Goal: Task Accomplishment & Management: Use online tool/utility

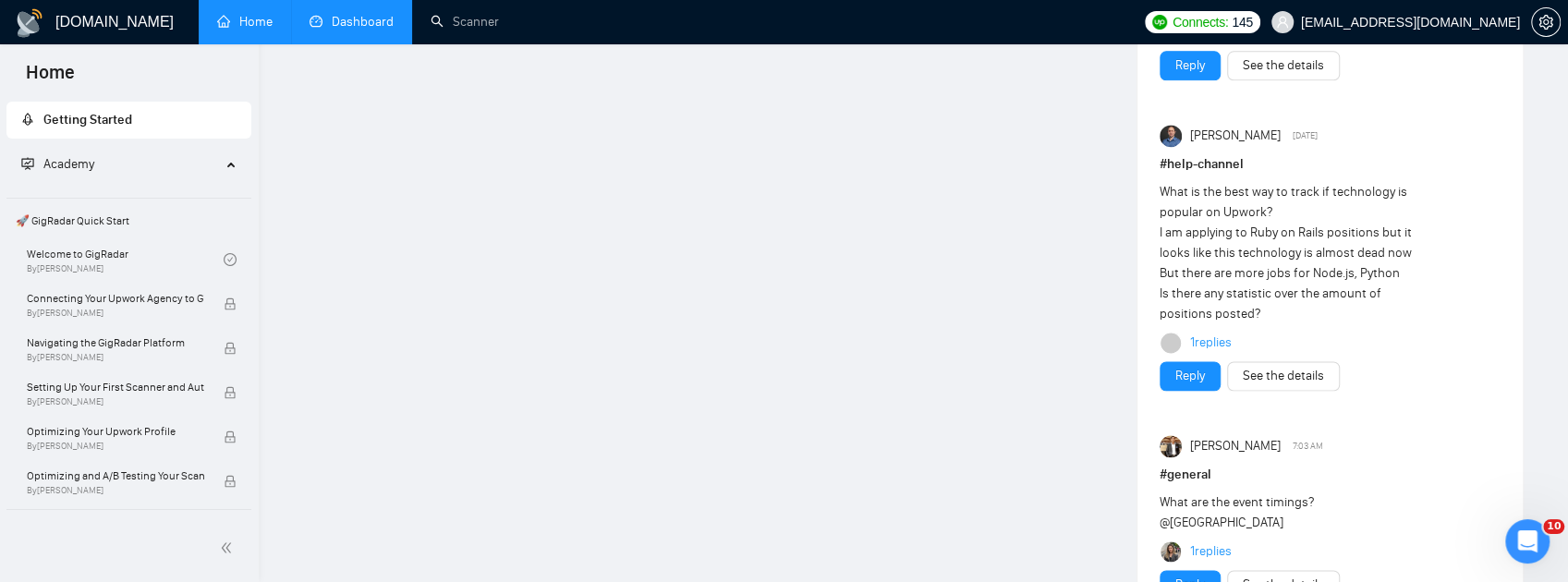
click at [362, 24] on link "Dashboard" at bounding box center [351, 22] width 84 height 16
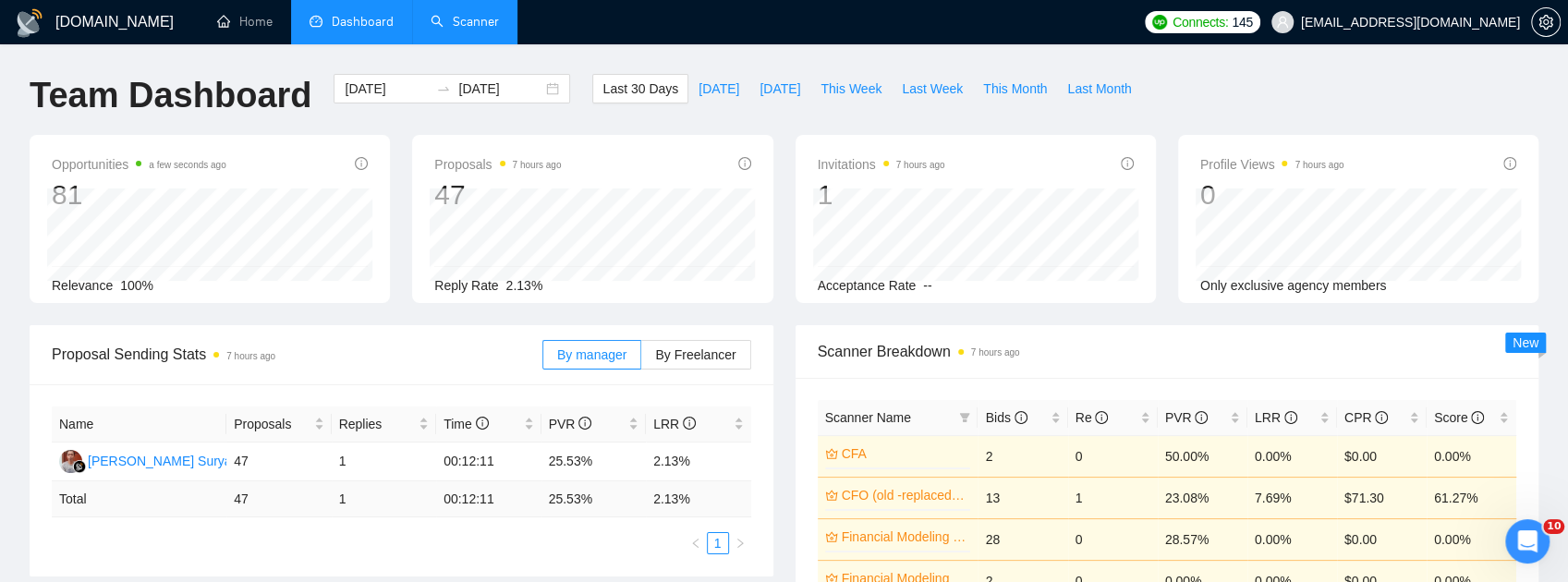
click at [485, 23] on link "Scanner" at bounding box center [465, 22] width 69 height 16
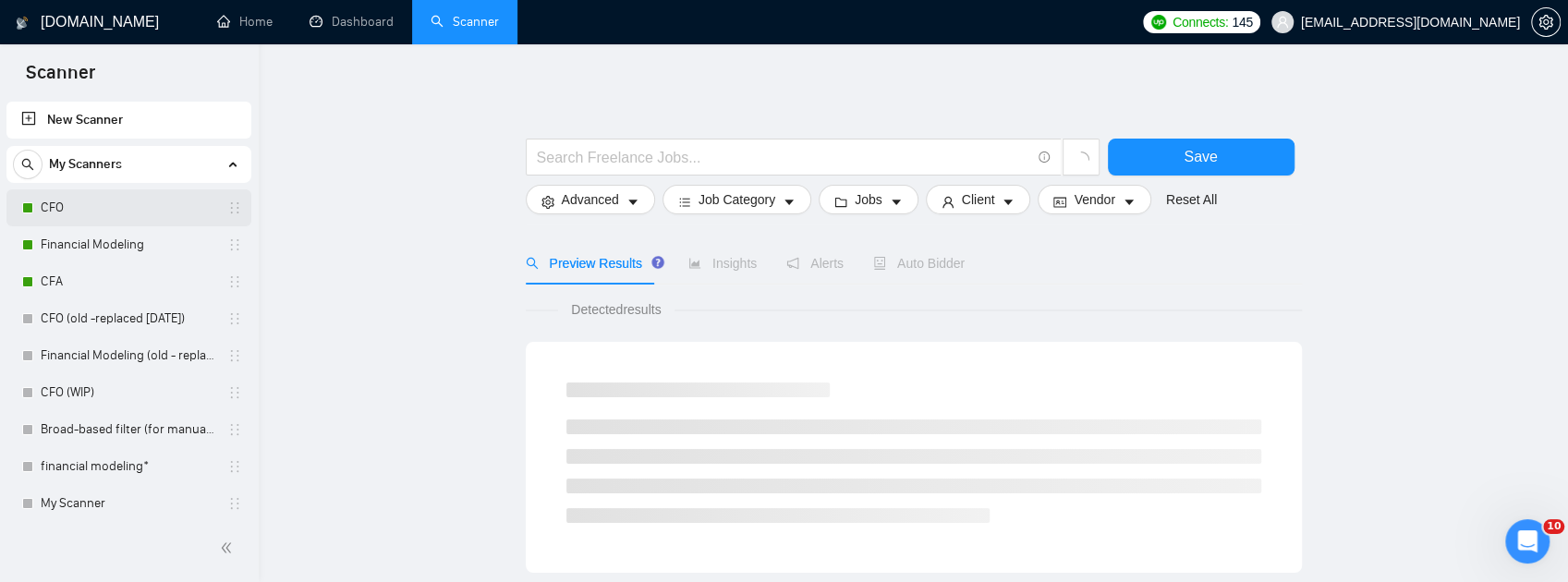
click at [111, 210] on link "CFO" at bounding box center [128, 207] width 175 height 37
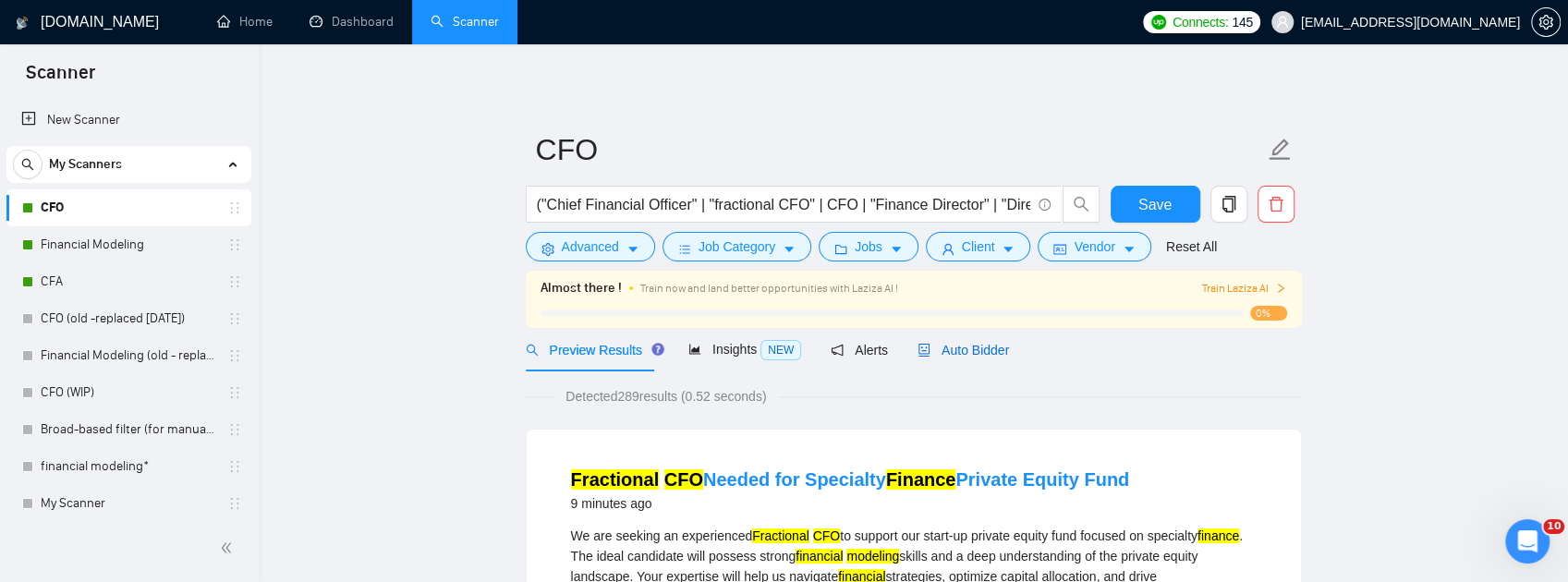
click at [955, 349] on span "Auto Bidder" at bounding box center [962, 349] width 91 height 15
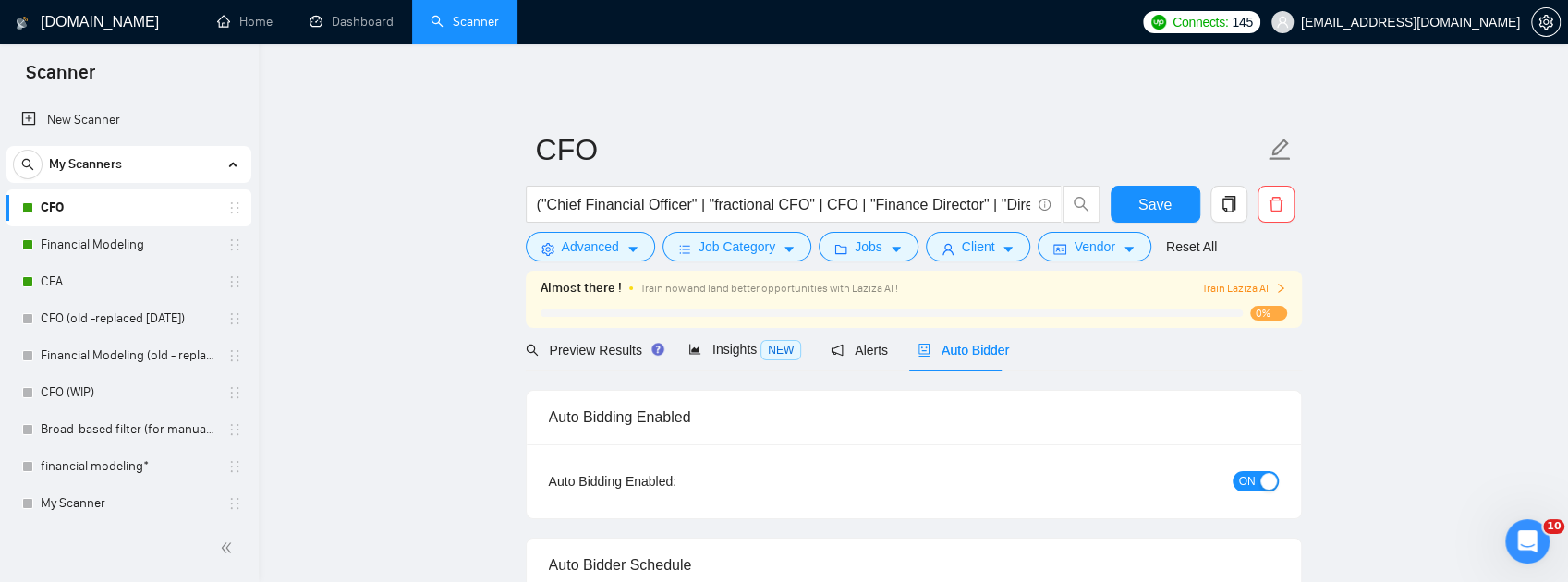
checkbox input "true"
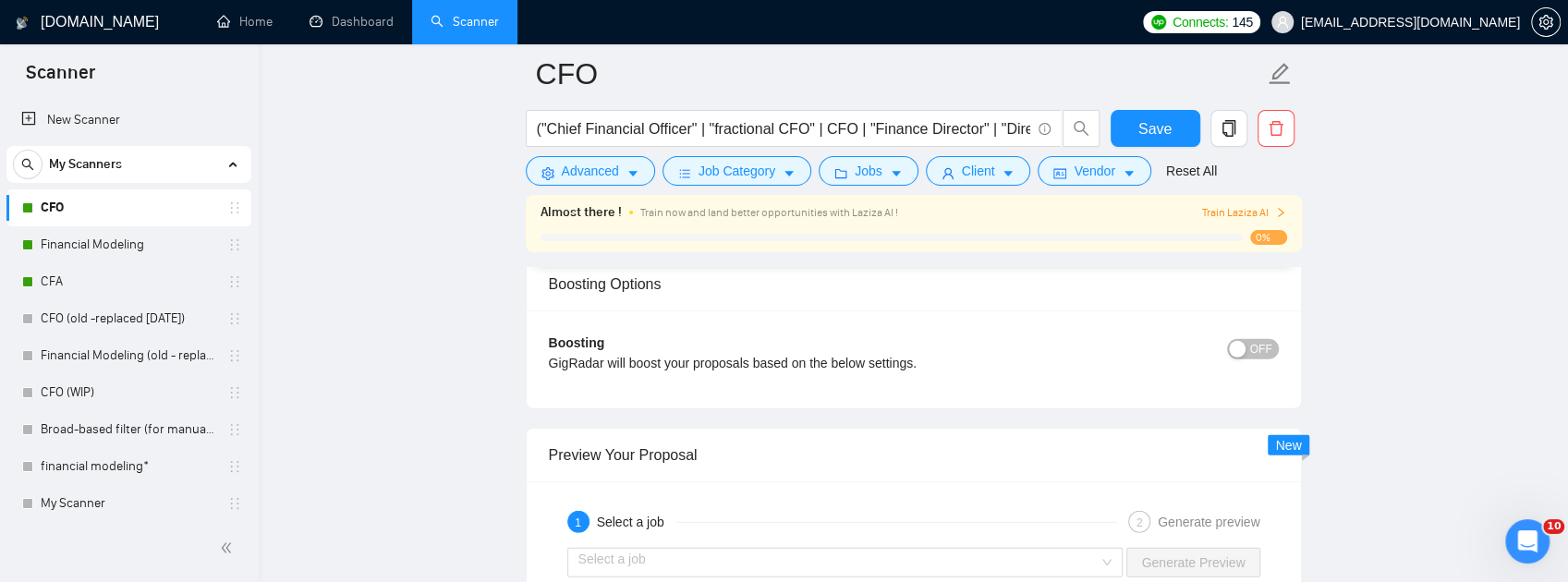
scroll to position [3631, 0]
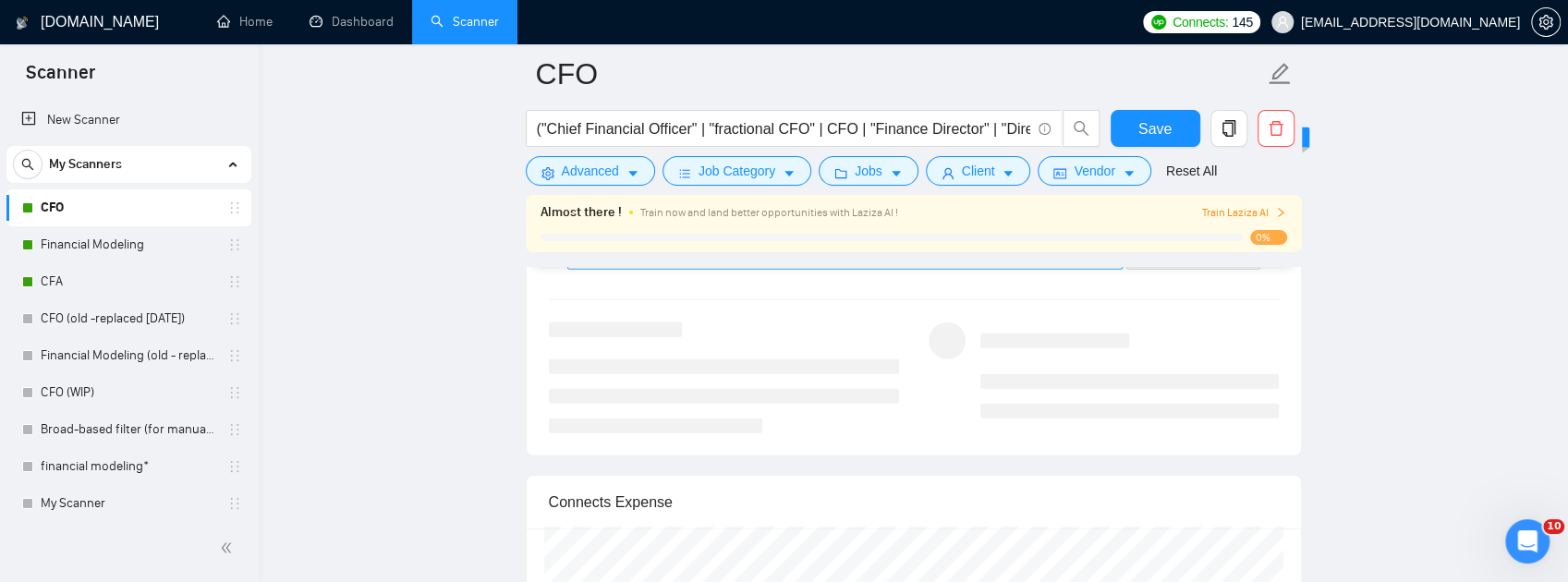
click at [992, 269] on input "search" at bounding box center [839, 254] width 521 height 27
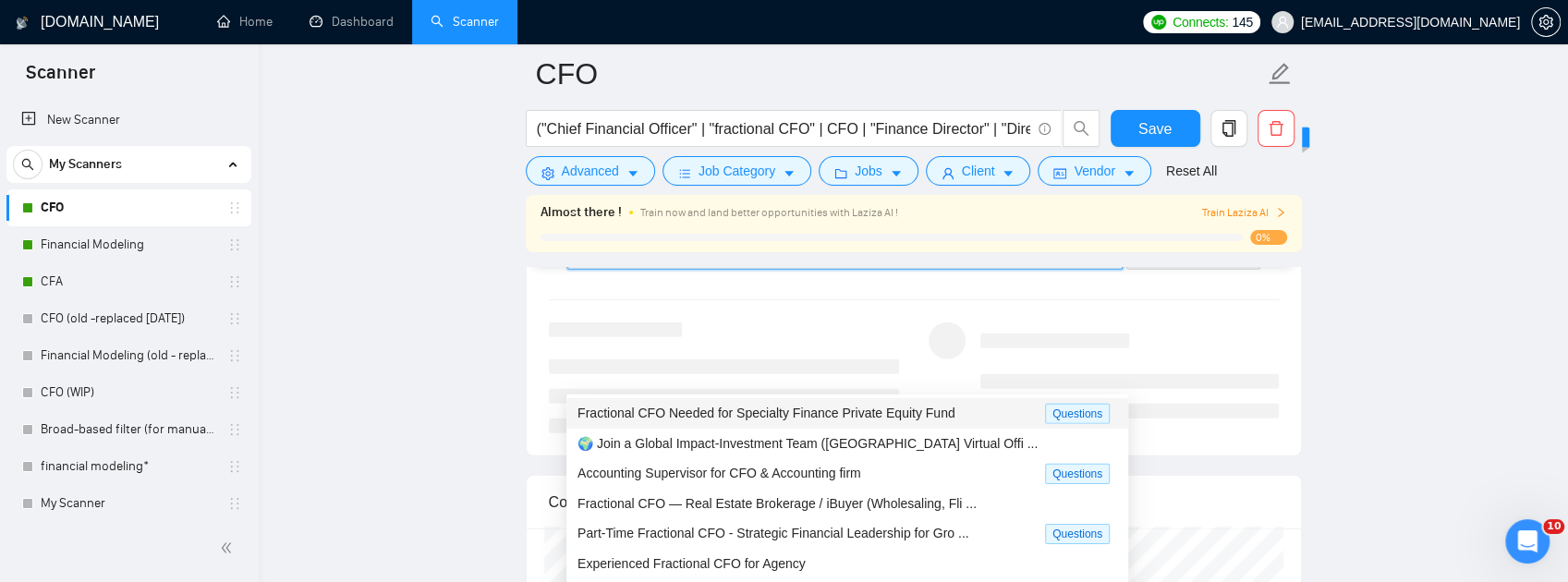
drag, startPoint x: 771, startPoint y: 411, endPoint x: 783, endPoint y: 410, distance: 12.0
click at [772, 411] on span "Fractional CFO Needed for Specialty Finance Private Equity Fund" at bounding box center [766, 412] width 378 height 15
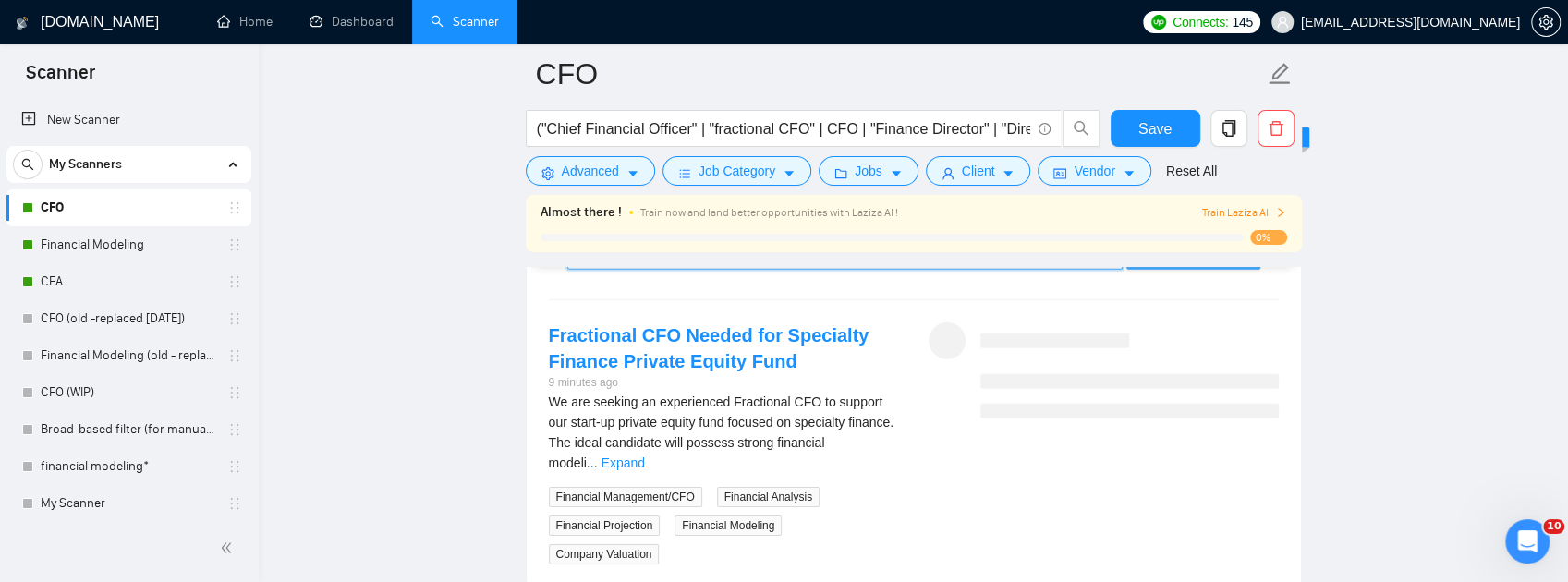
click at [1191, 265] on span "Generate Preview" at bounding box center [1193, 254] width 104 height 21
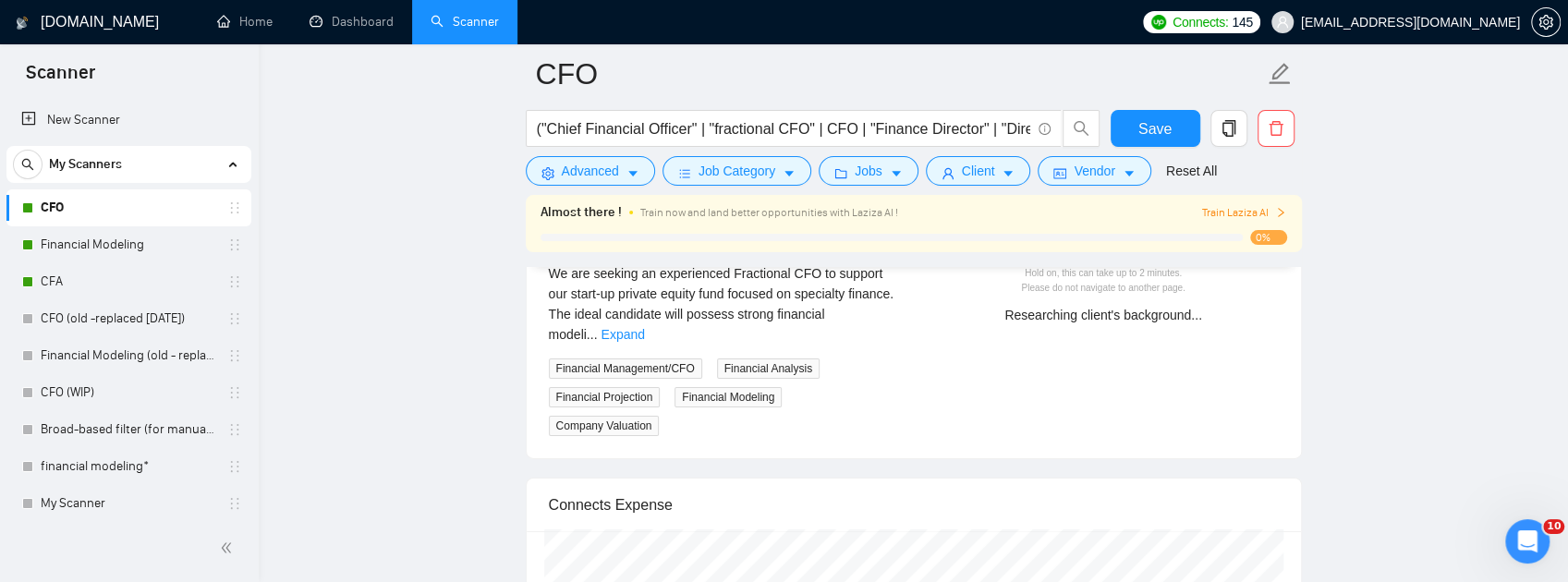
scroll to position [3754, 0]
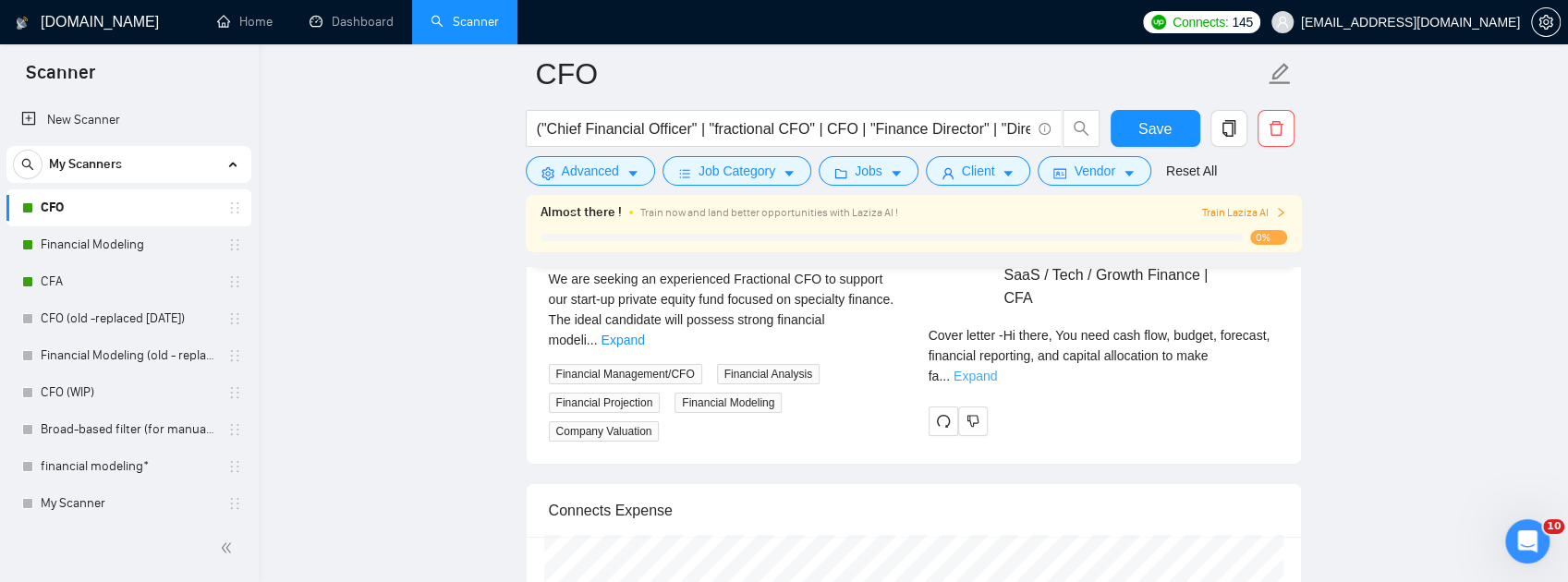
click at [996, 383] on link "Expand" at bounding box center [975, 376] width 43 height 15
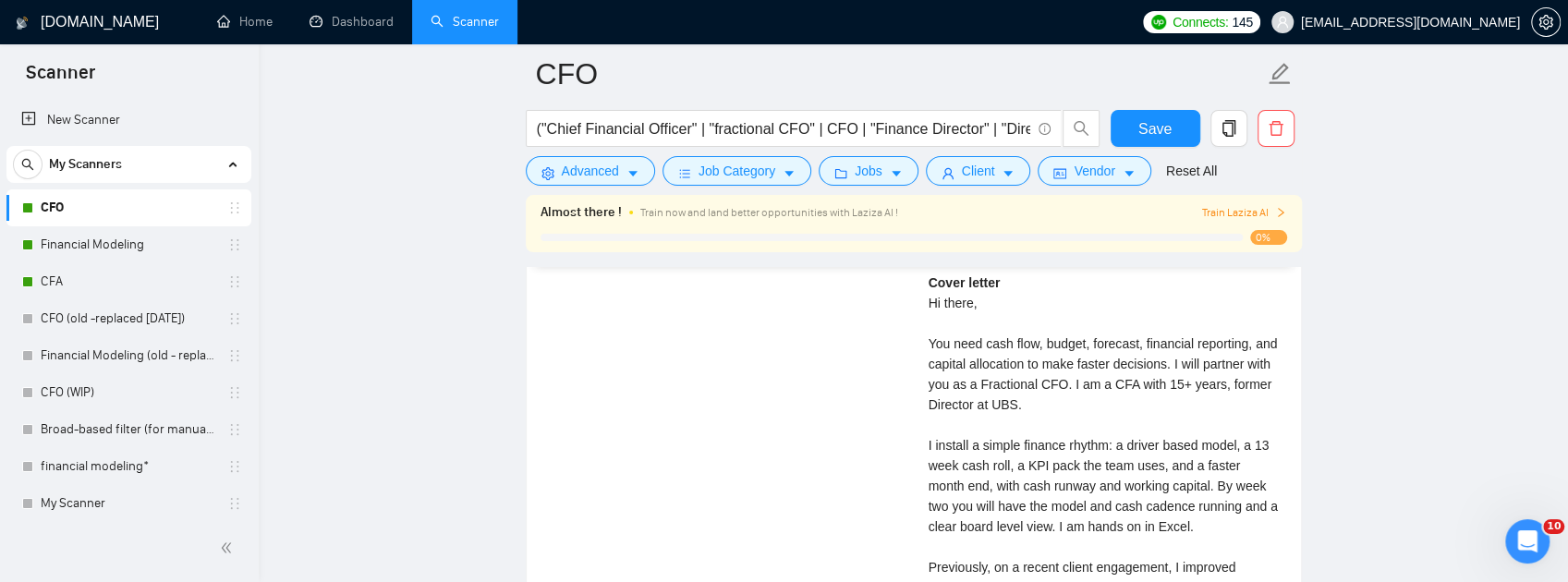
scroll to position [4247, 0]
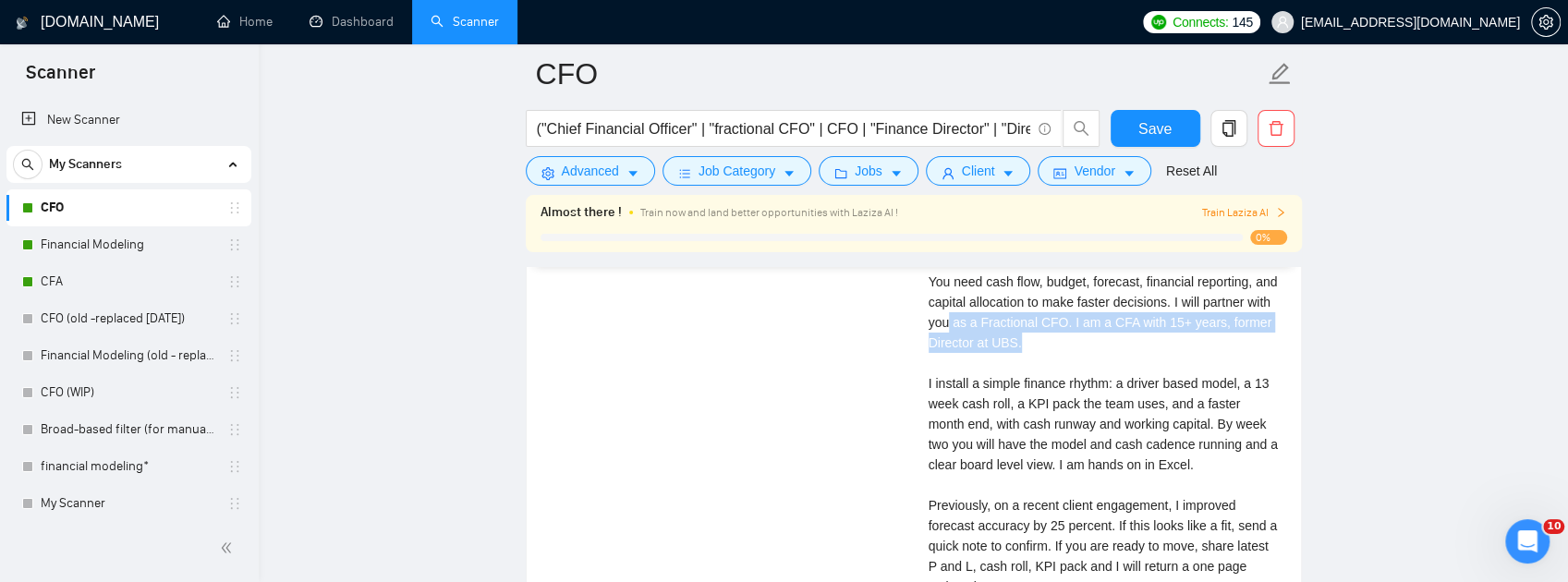
drag, startPoint x: 947, startPoint y: 422, endPoint x: 1268, endPoint y: 441, distance: 321.6
click at [1268, 441] on div "Cover letter Hi there, You need cash flow, budget, forecast, financial reportin…" at bounding box center [1104, 464] width 350 height 508
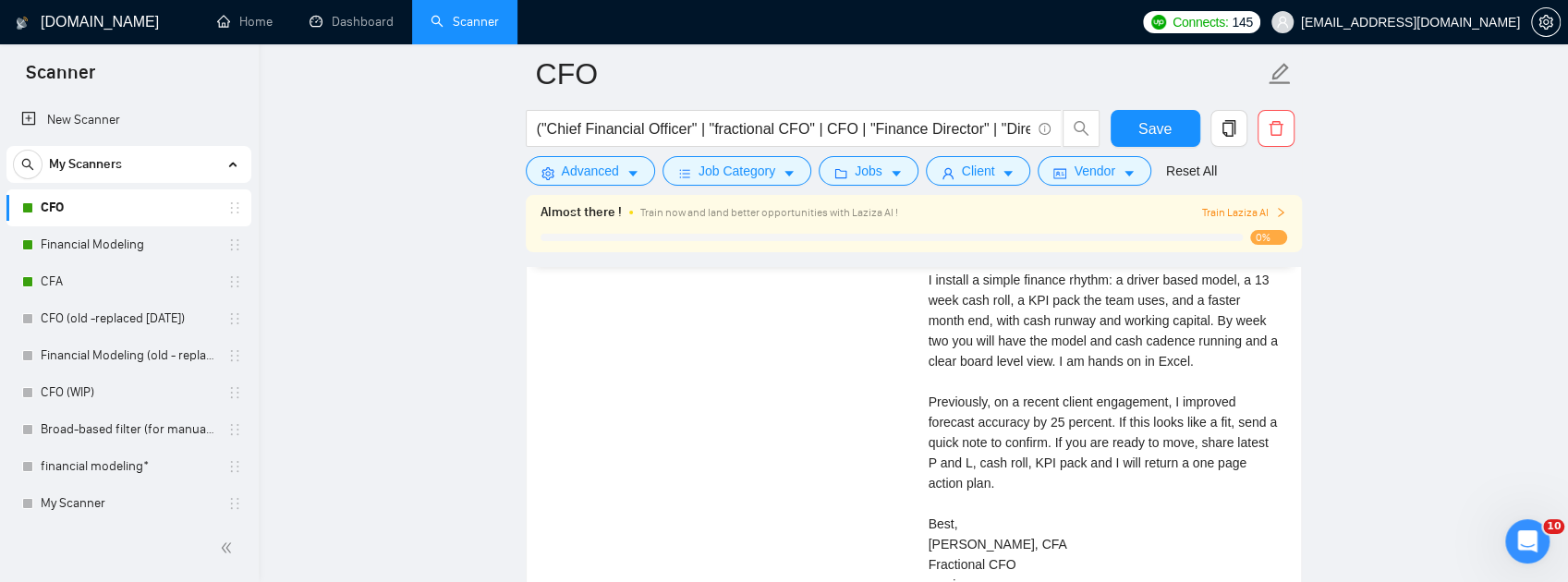
scroll to position [4369, 0]
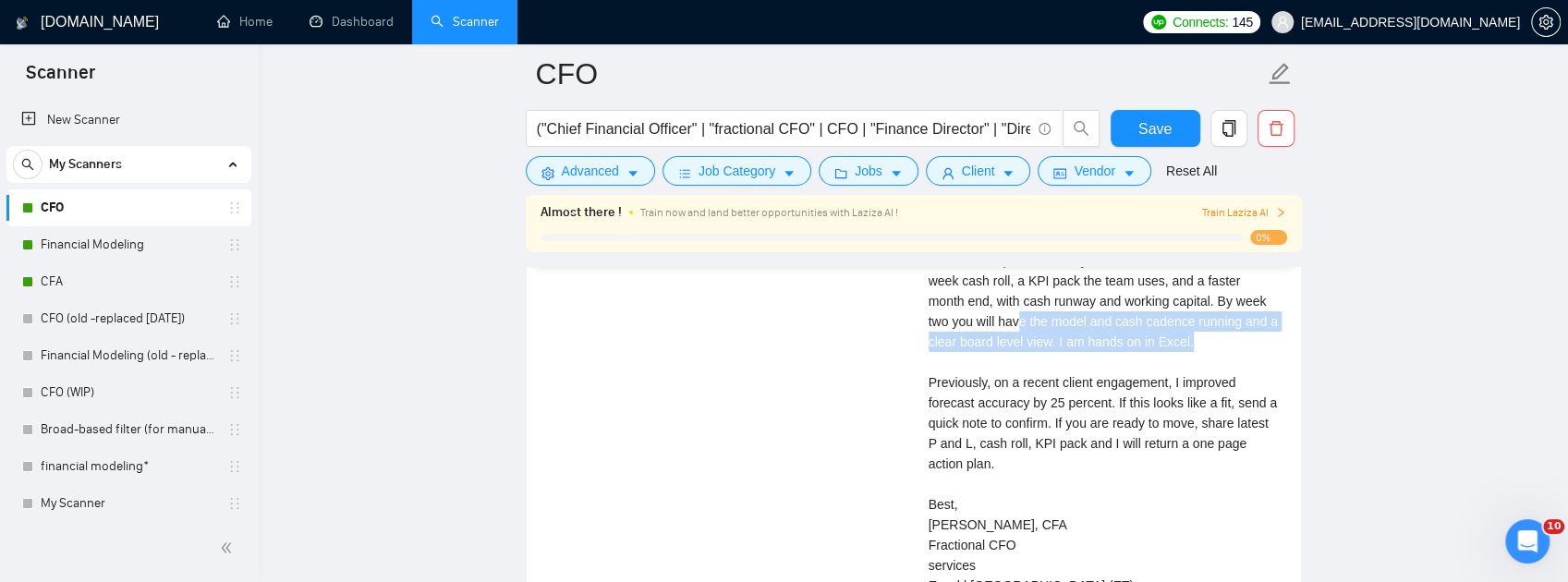
drag, startPoint x: 1024, startPoint y: 420, endPoint x: 1240, endPoint y: 437, distance: 216.7
click at [1240, 437] on div "Cover letter Hi there, You need cash flow, budget, forecast, financial reportin…" at bounding box center [1104, 341] width 350 height 508
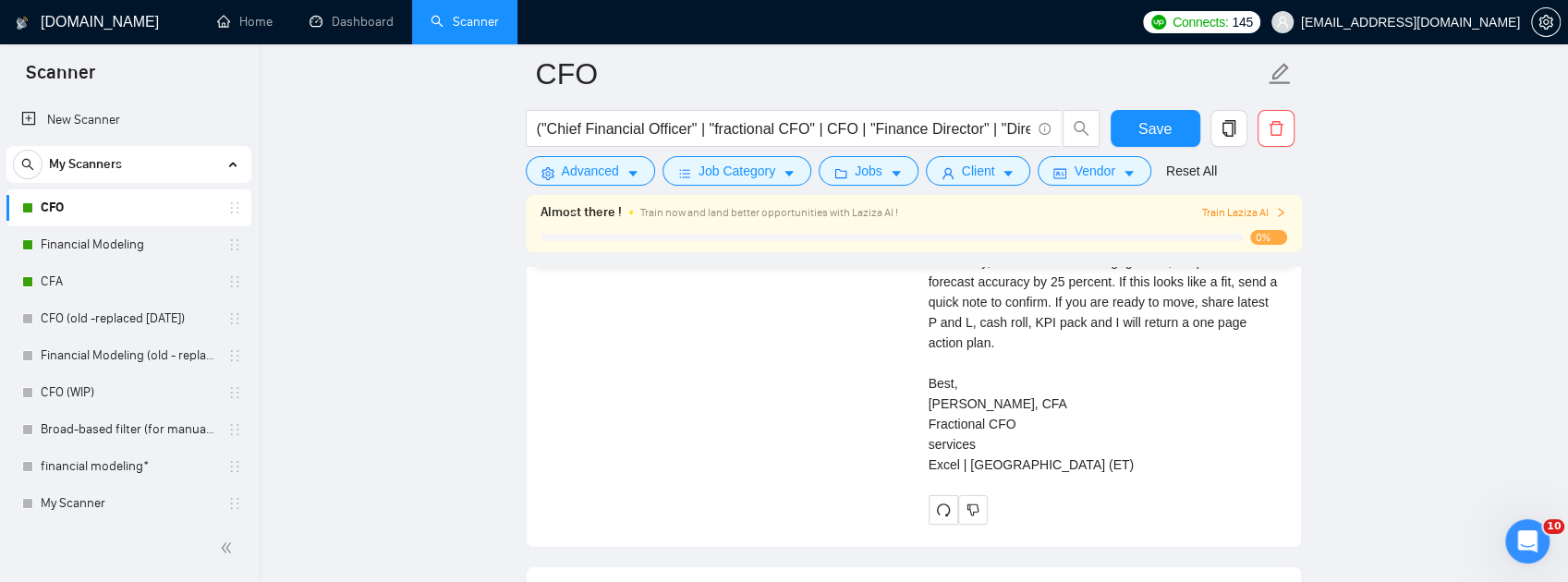
scroll to position [4493, 0]
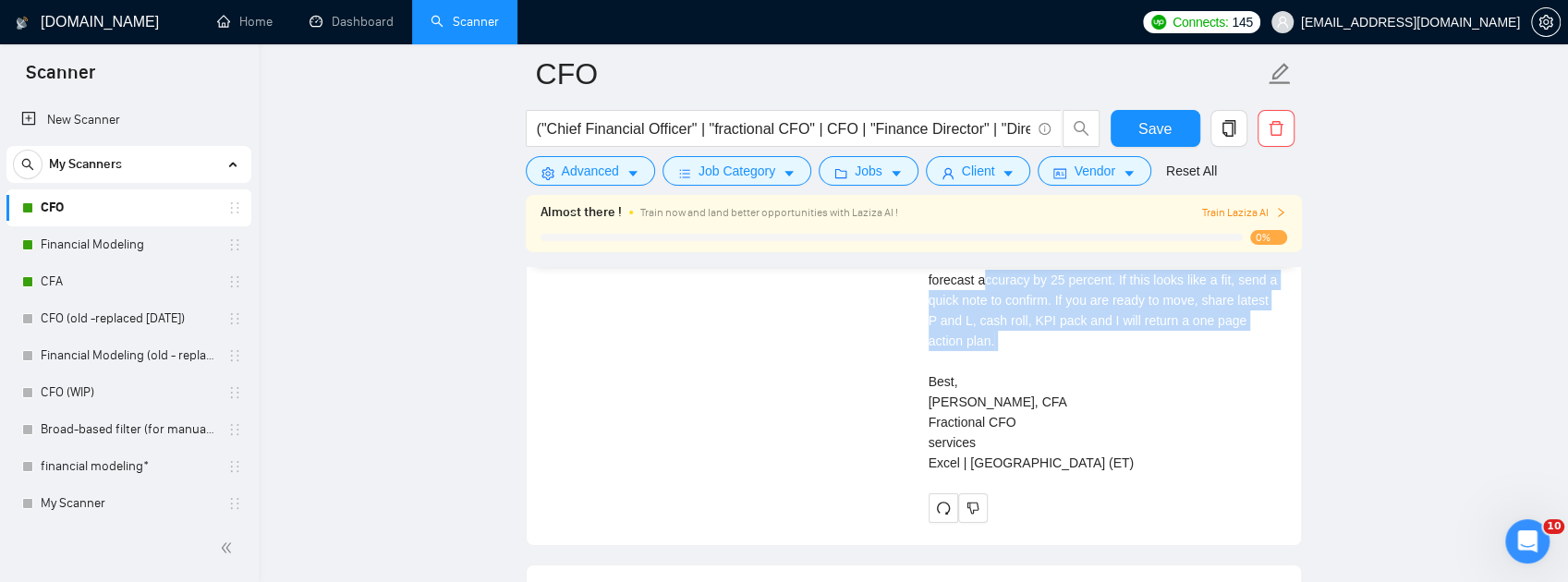
drag, startPoint x: 980, startPoint y: 384, endPoint x: 1132, endPoint y: 456, distance: 168.2
click at [1132, 455] on div "Cover letter Hi there, You need cash flow, budget, forecast, financial reportin…" at bounding box center [1104, 218] width 350 height 508
click at [1133, 456] on div "Cover letter Hi there, You need cash flow, budget, forecast, financial reportin…" at bounding box center [1104, 218] width 350 height 508
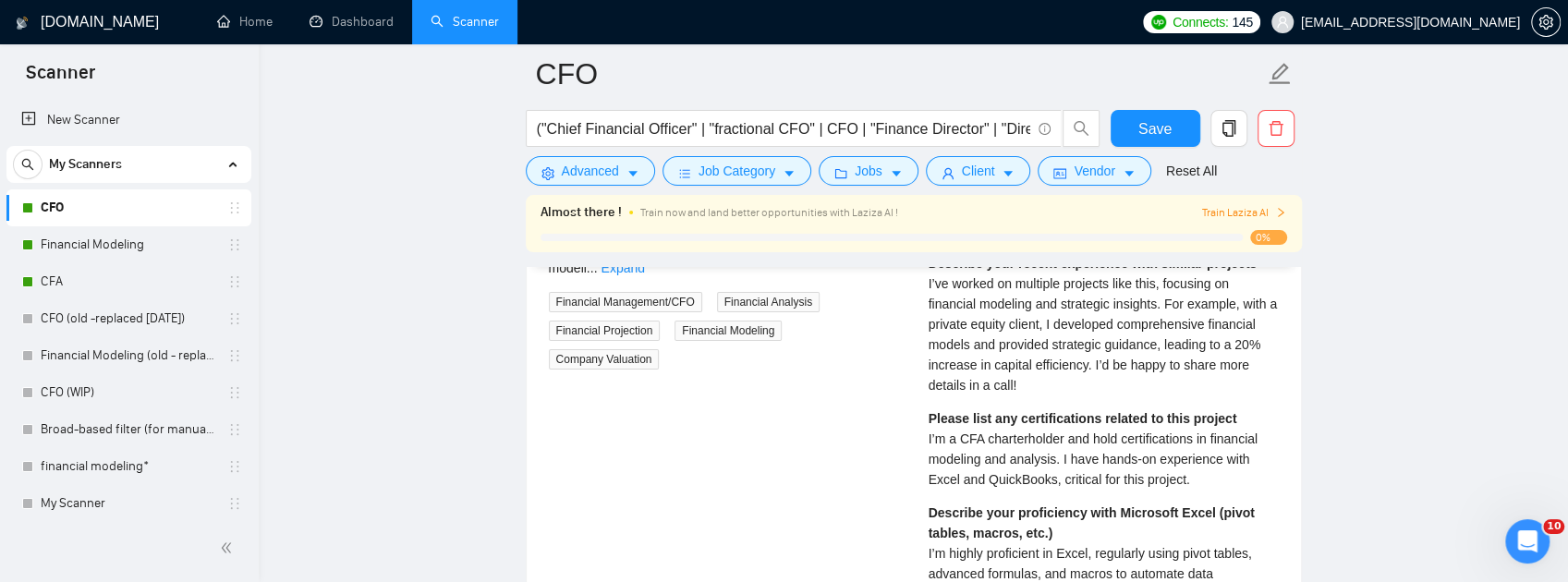
scroll to position [3693, 0]
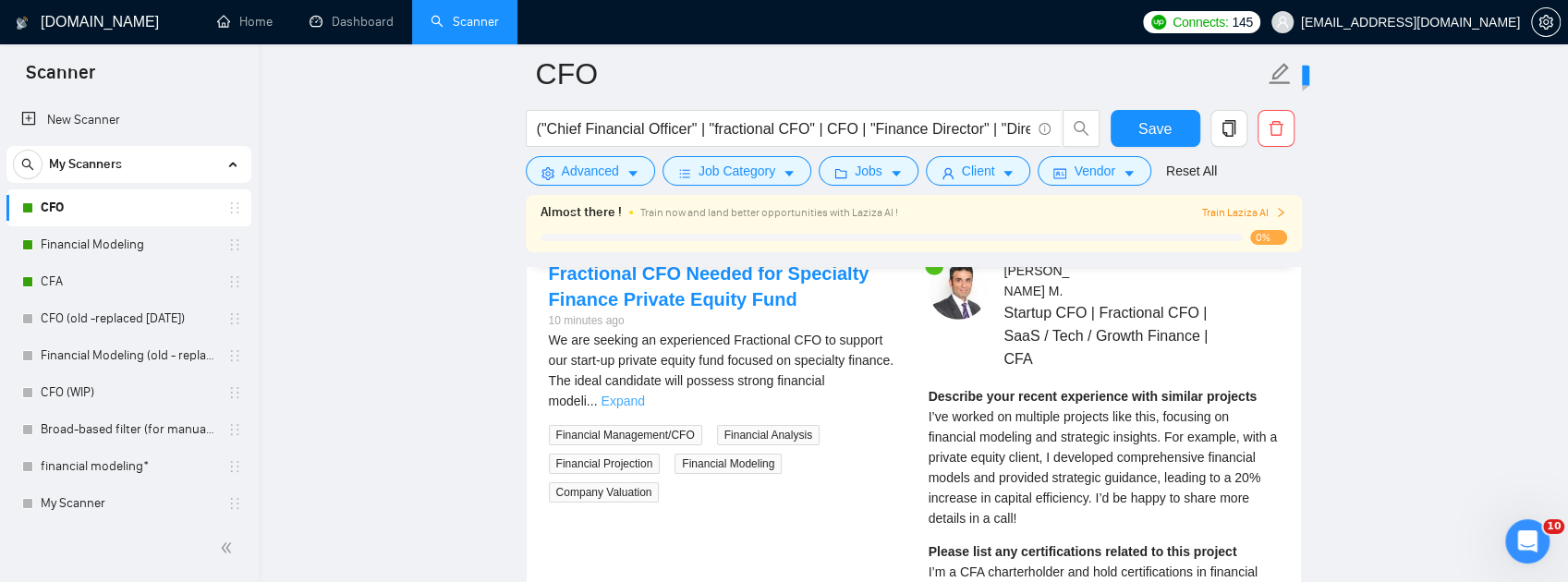
click at [644, 408] on link "Expand" at bounding box center [623, 400] width 43 height 15
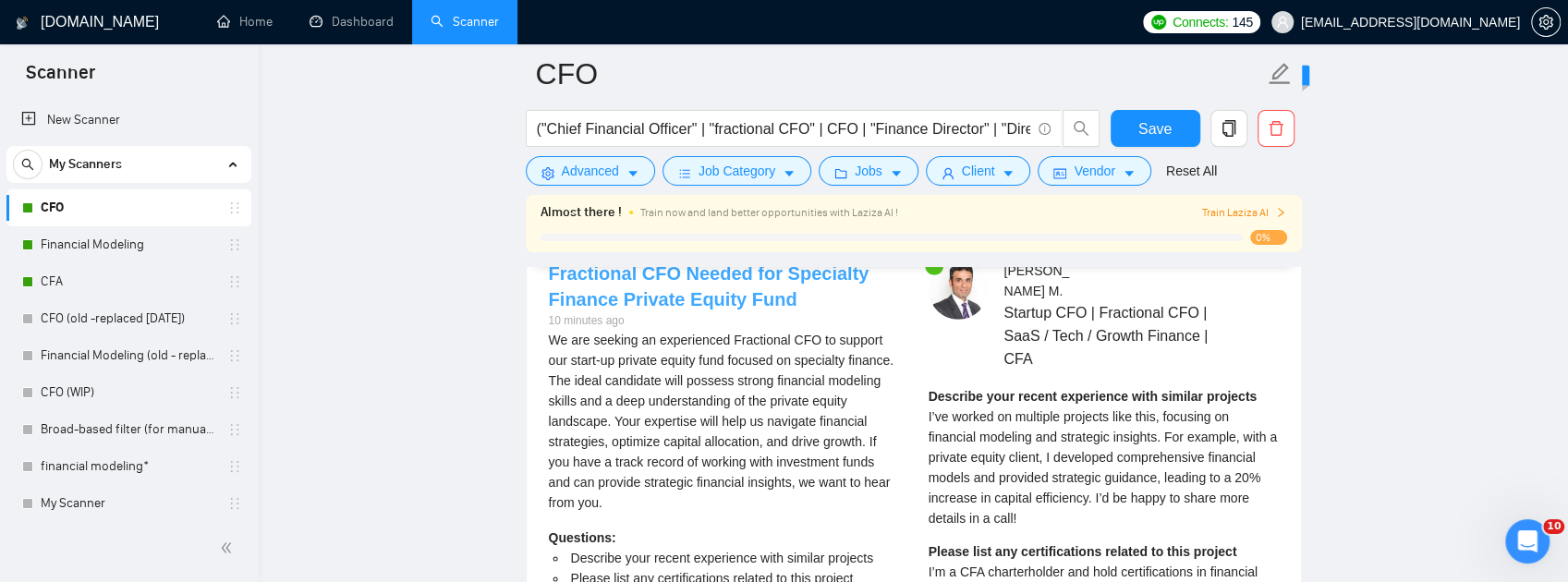
click at [729, 309] on link "Fractional CFO Needed for Specialty Finance Private Equity Fund" at bounding box center [710, 286] width 321 height 46
